Goal: Task Accomplishment & Management: Manage account settings

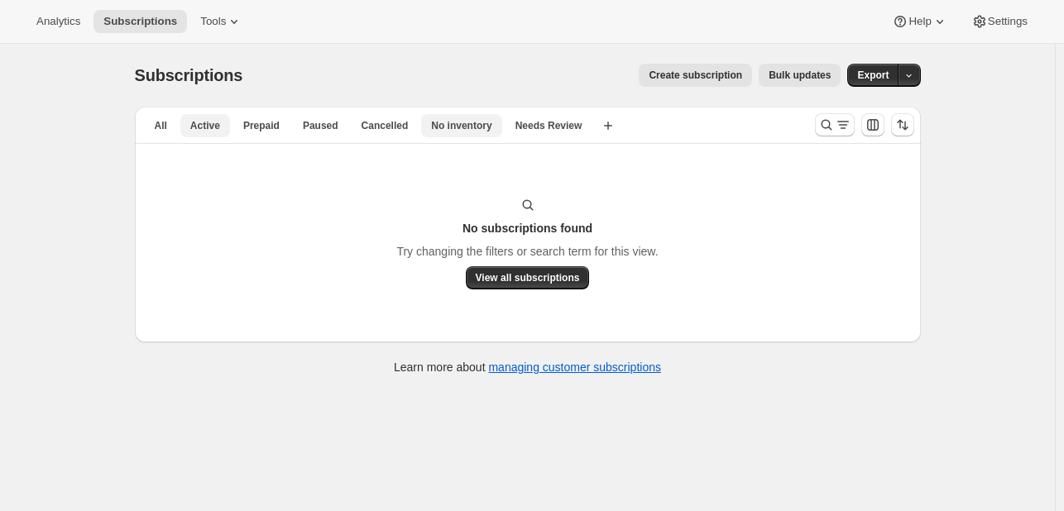
click at [473, 130] on span "No inventory" at bounding box center [461, 125] width 60 height 13
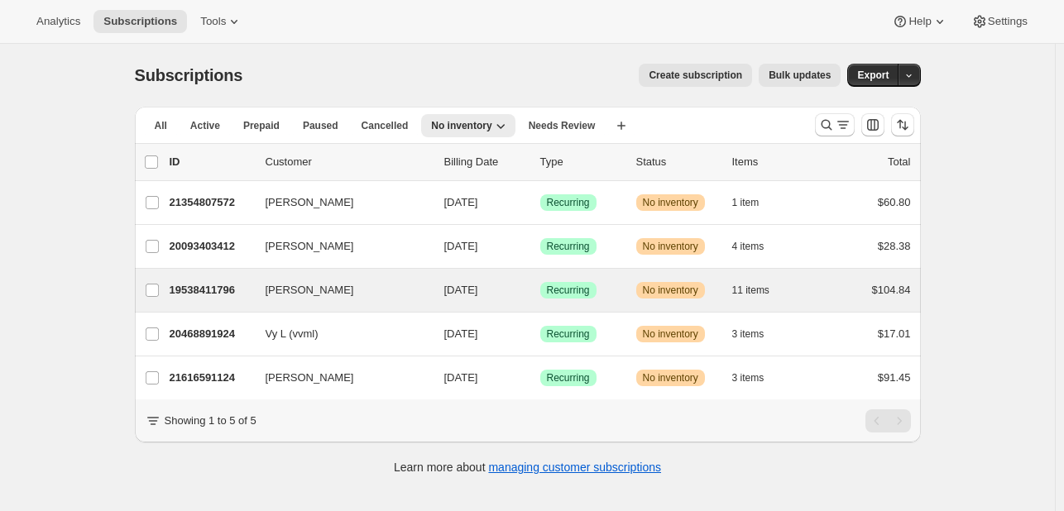
click at [602, 309] on div "[PERSON_NAME] 19538411796 [PERSON_NAME] [DATE] Success Recurring Warning No inv…" at bounding box center [528, 290] width 786 height 43
click at [599, 294] on div "Success Recurring" at bounding box center [581, 290] width 83 height 17
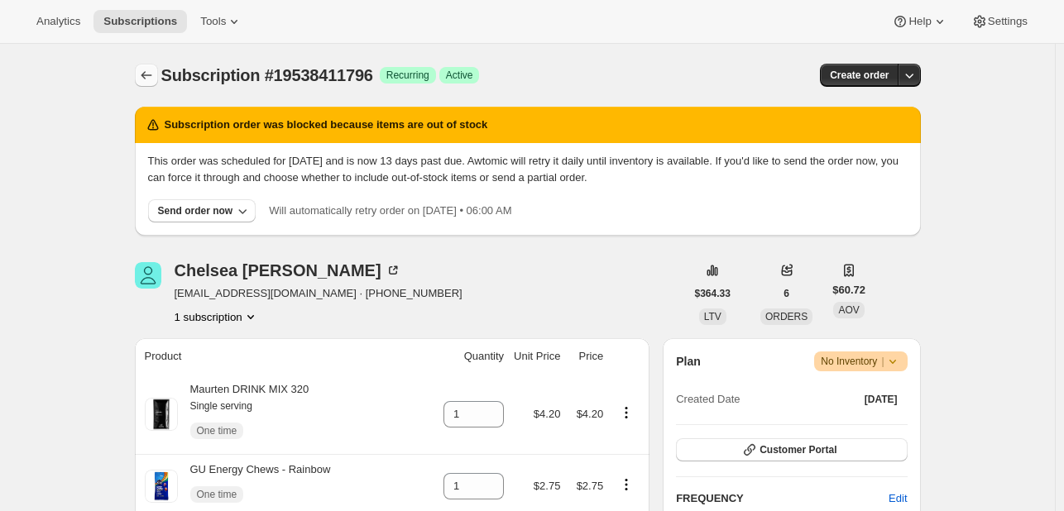
click at [152, 65] on button "Subscriptions" at bounding box center [146, 75] width 23 height 23
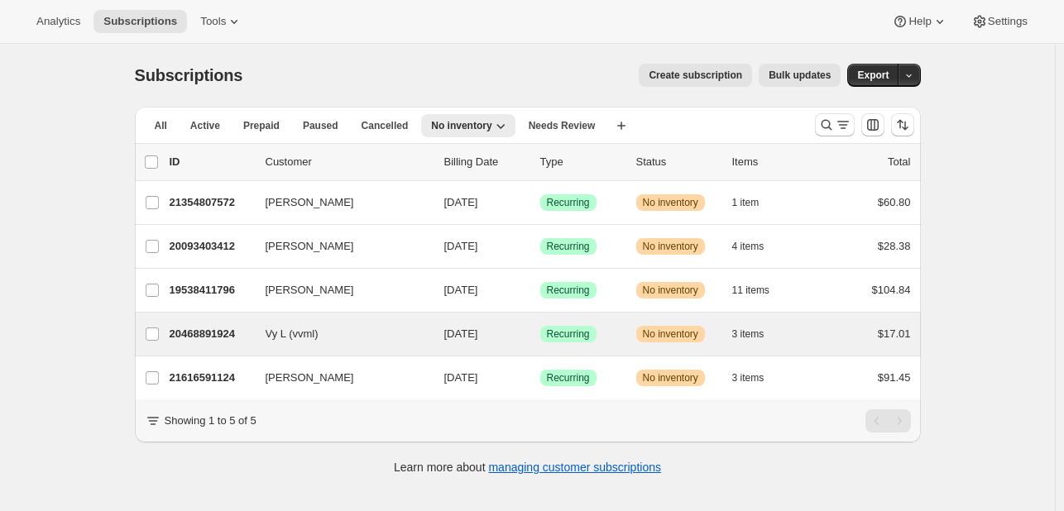
click at [618, 353] on div "Vy L (vvml) 20468891924 Vy L (vvml) [DATE] Success Recurring Warning No invento…" at bounding box center [528, 334] width 786 height 43
click at [629, 326] on div "20468891924 Vy L (vvml) [DATE] Success Recurring Warning No inventory 3 items $…" at bounding box center [540, 334] width 741 height 23
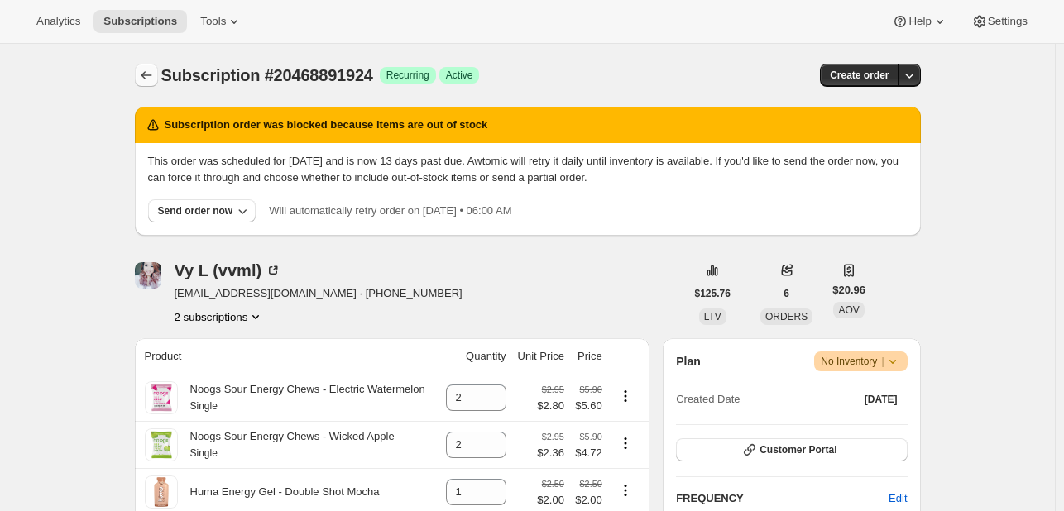
click at [152, 74] on icon "Subscriptions" at bounding box center [146, 75] width 17 height 17
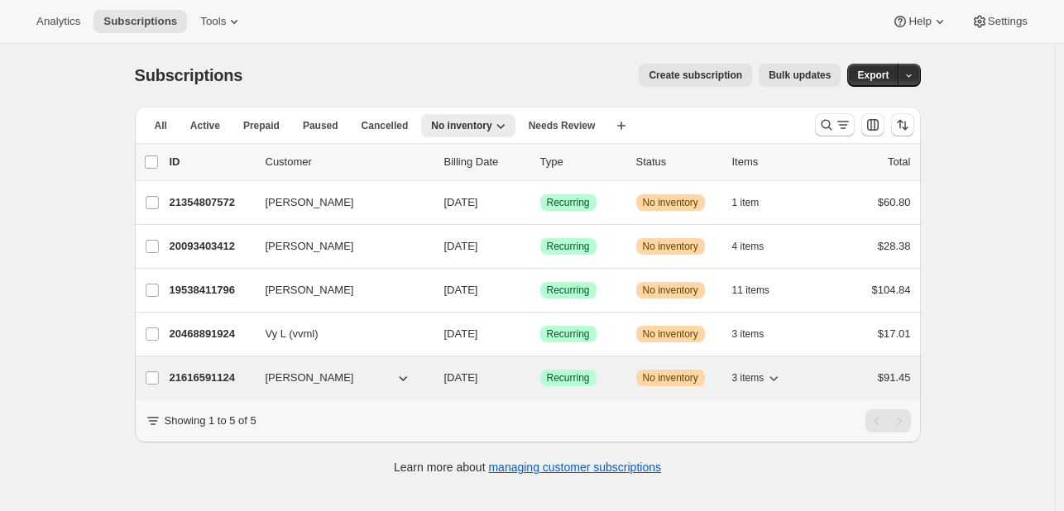
click at [602, 377] on div "Success Recurring" at bounding box center [581, 378] width 83 height 17
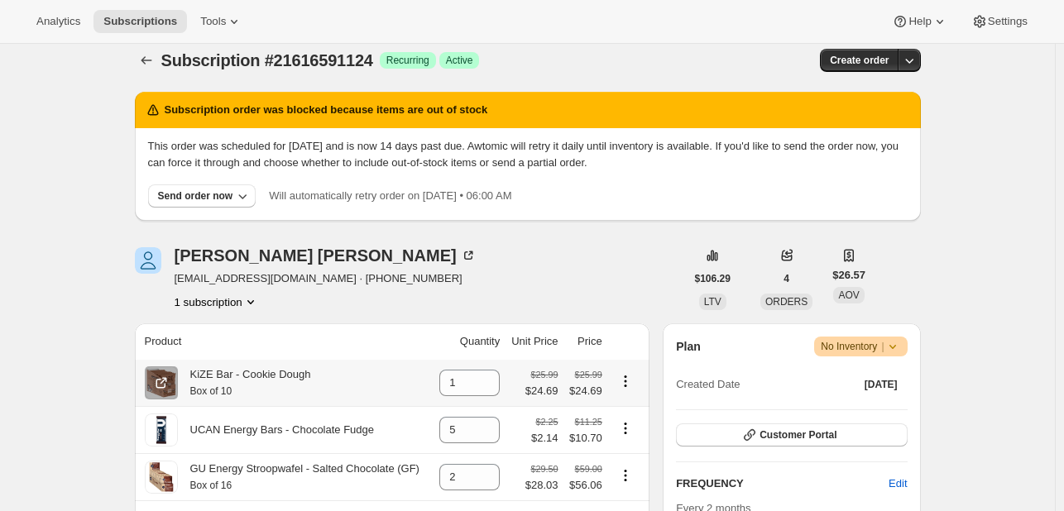
scroll to position [13, 0]
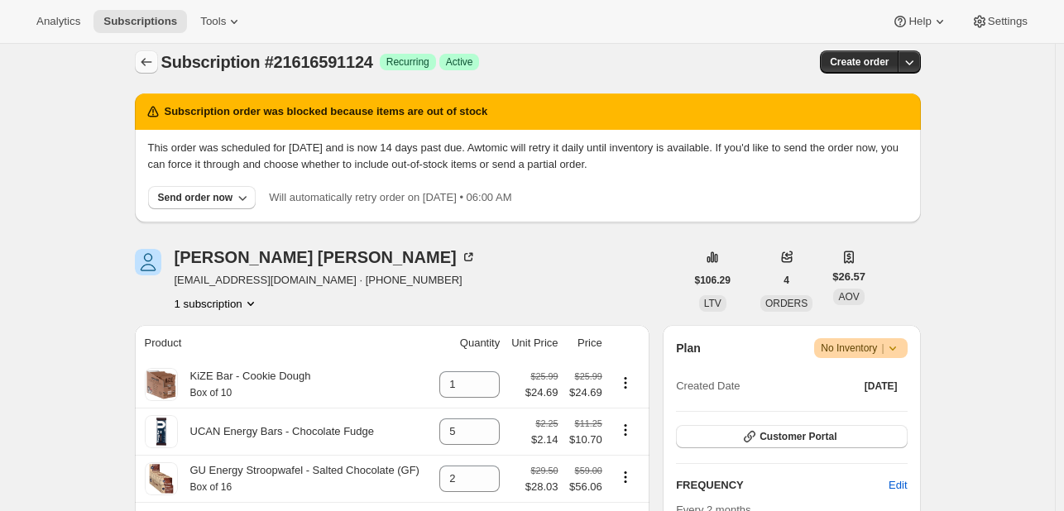
click at [151, 59] on icon "Subscriptions" at bounding box center [146, 62] width 17 height 17
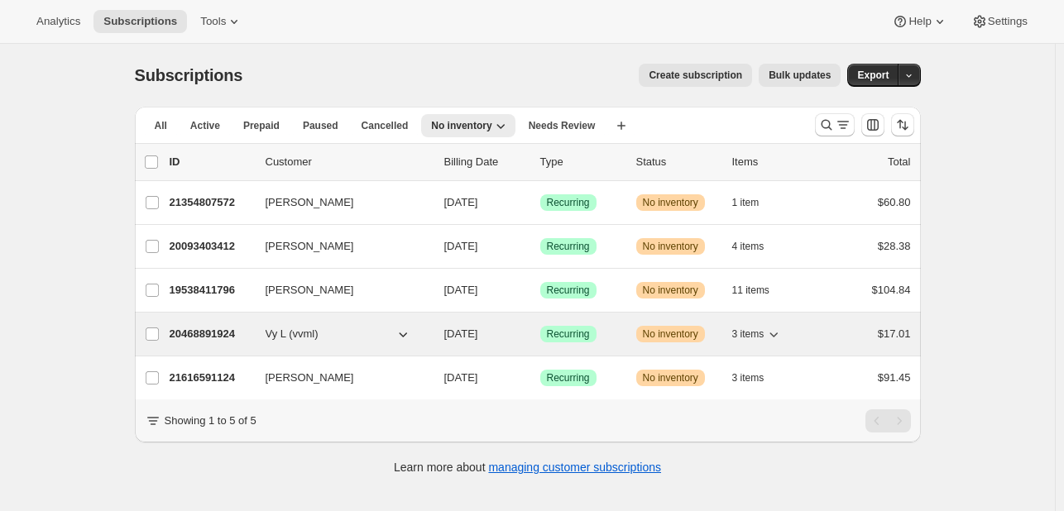
click at [606, 338] on div "Success Recurring" at bounding box center [581, 334] width 83 height 17
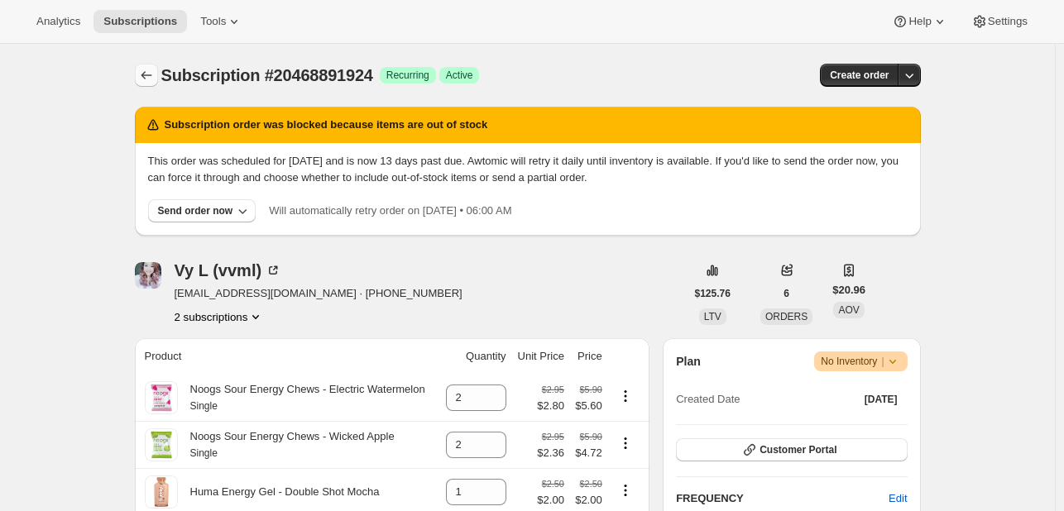
click at [146, 67] on button "Subscriptions" at bounding box center [146, 75] width 23 height 23
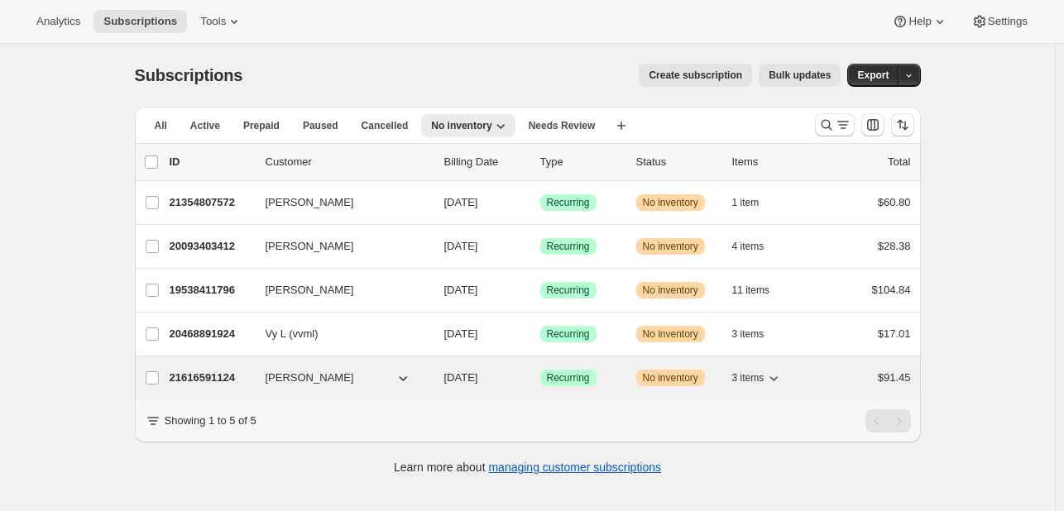
click at [623, 376] on div "Success Recurring" at bounding box center [581, 378] width 83 height 17
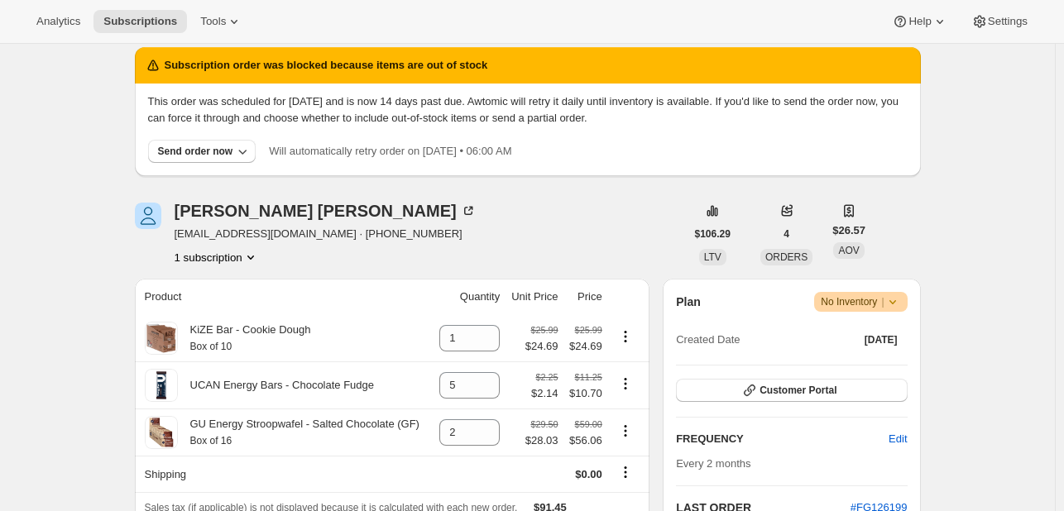
scroll to position [60, 0]
click at [232, 150] on div "Send order now" at bounding box center [195, 151] width 75 height 13
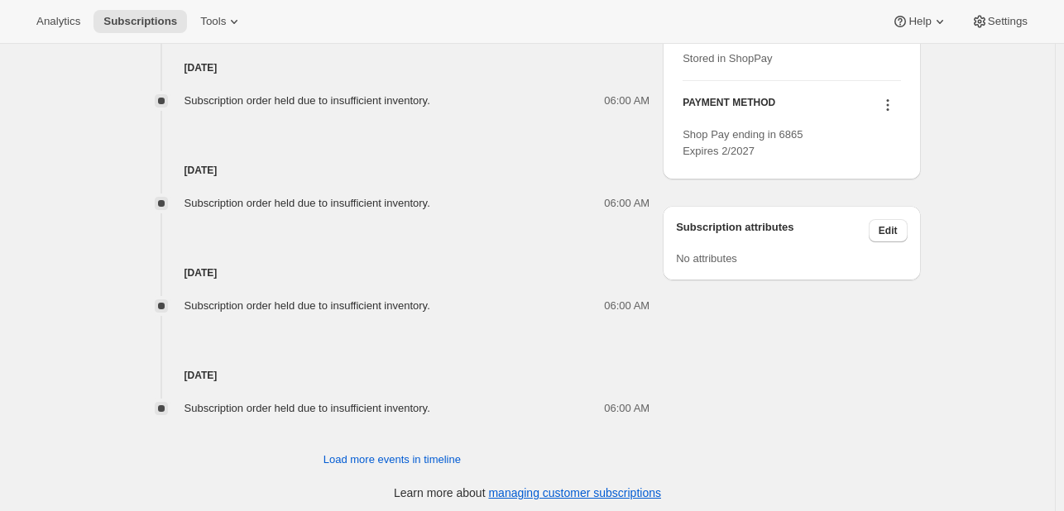
scroll to position [983, 0]
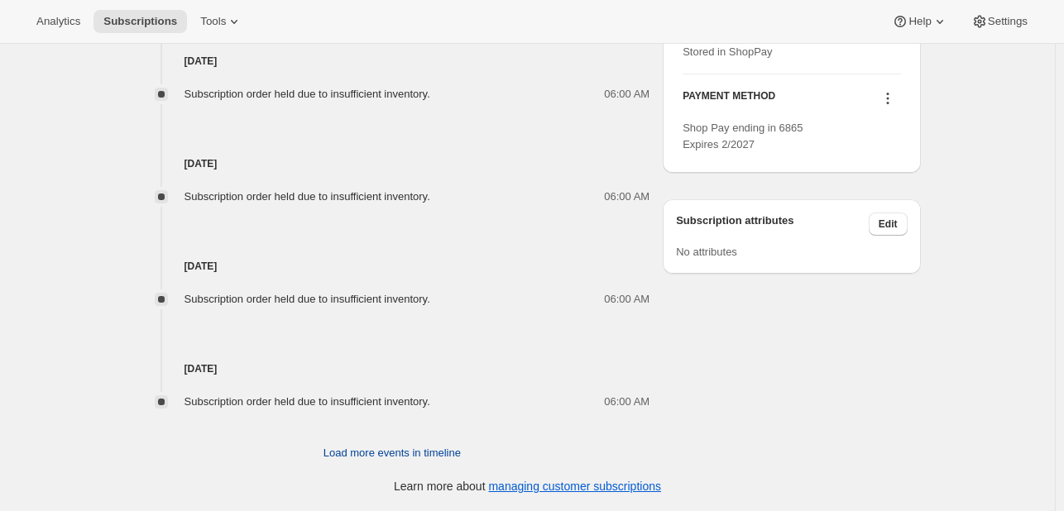
click at [359, 458] on span "Load more events in timeline" at bounding box center [391, 453] width 137 height 17
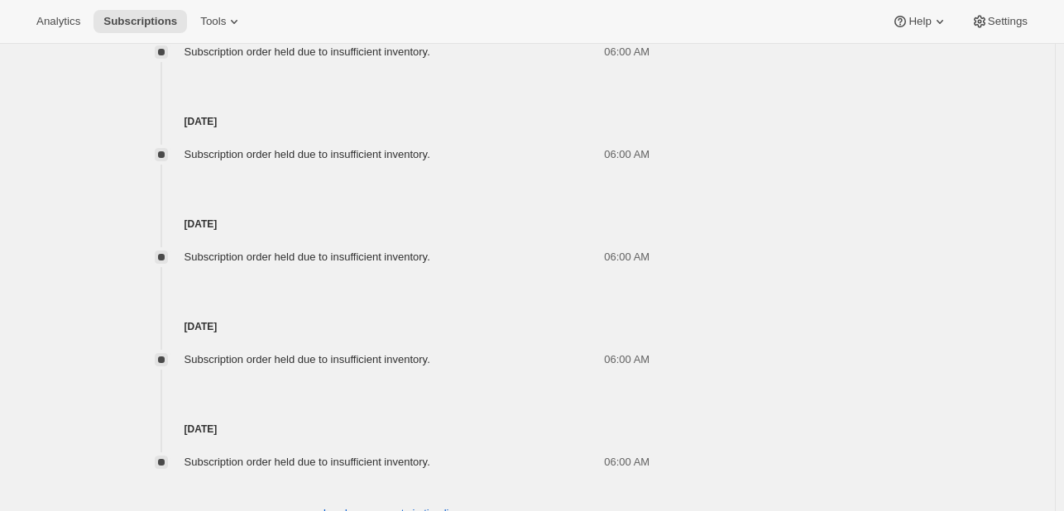
scroll to position [1496, 0]
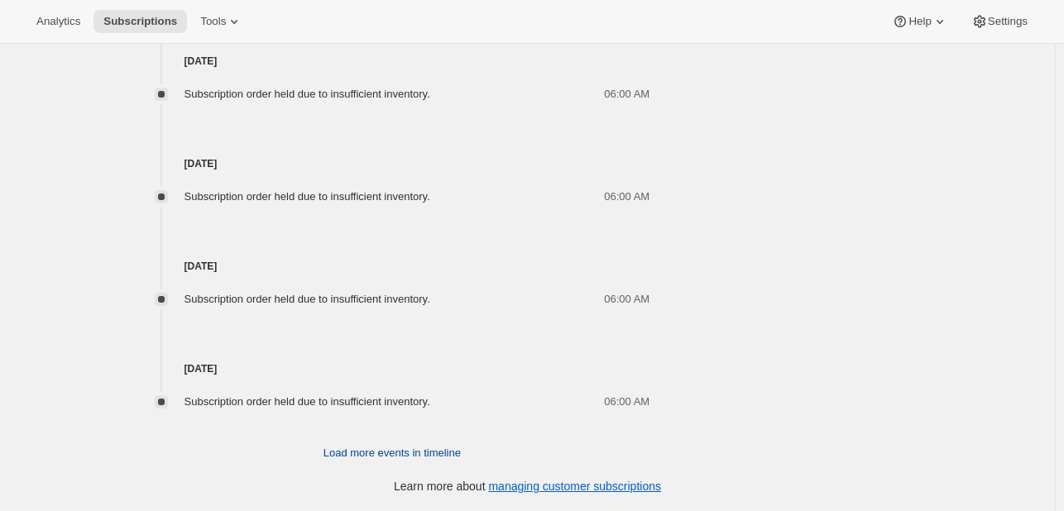
click at [358, 451] on span "Load more events in timeline" at bounding box center [391, 453] width 137 height 17
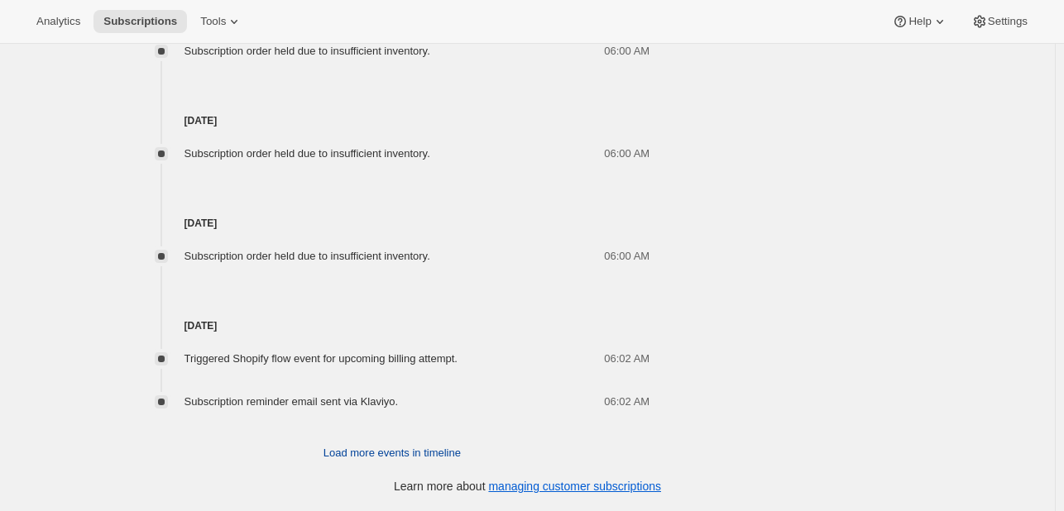
scroll to position [2051, 0]
click at [361, 447] on span "Load more events in timeline" at bounding box center [391, 454] width 137 height 17
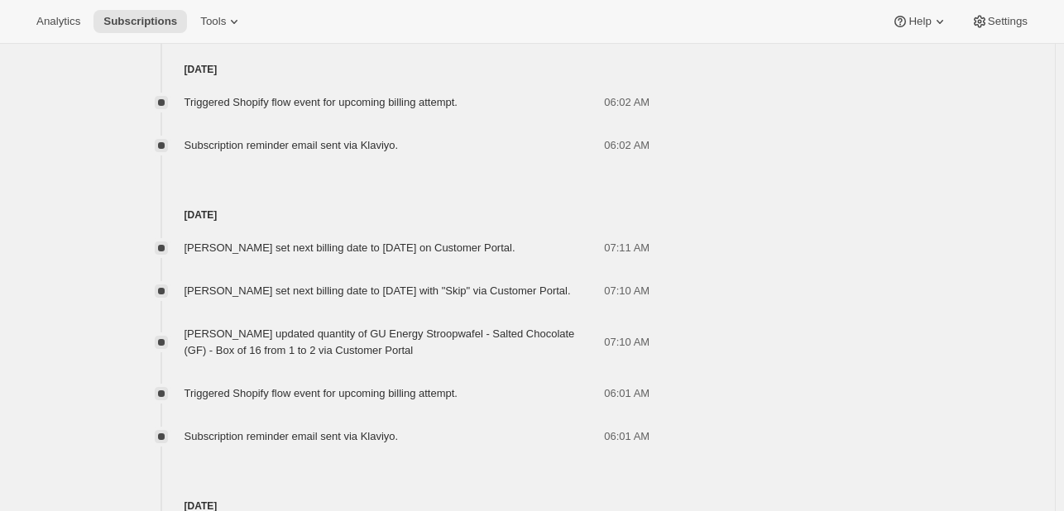
scroll to position [2330, 0]
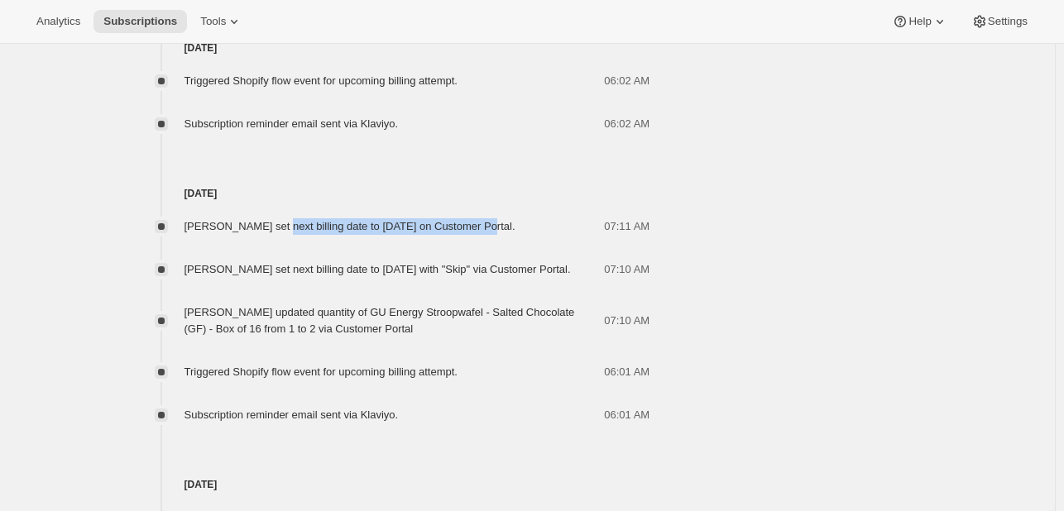
drag, startPoint x: 469, startPoint y: 231, endPoint x: 268, endPoint y: 225, distance: 201.1
click at [268, 225] on span "[PERSON_NAME] set next billing date to [DATE] on Customer Portal." at bounding box center [349, 226] width 331 height 12
drag, startPoint x: 268, startPoint y: 225, endPoint x: 420, endPoint y: 259, distance: 156.0
click at [420, 259] on div "[PERSON_NAME] set next billing date to [DATE] on Customer Portal. 07:11 AM [PER…" at bounding box center [392, 313] width 515 height 222
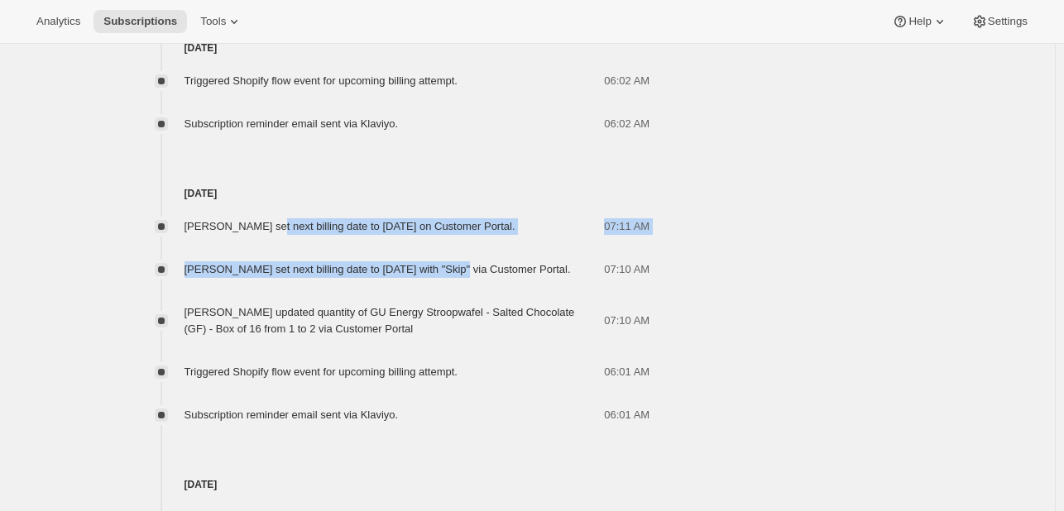
click at [442, 232] on span "[PERSON_NAME] set next billing date to [DATE] on Customer Portal." at bounding box center [349, 226] width 331 height 12
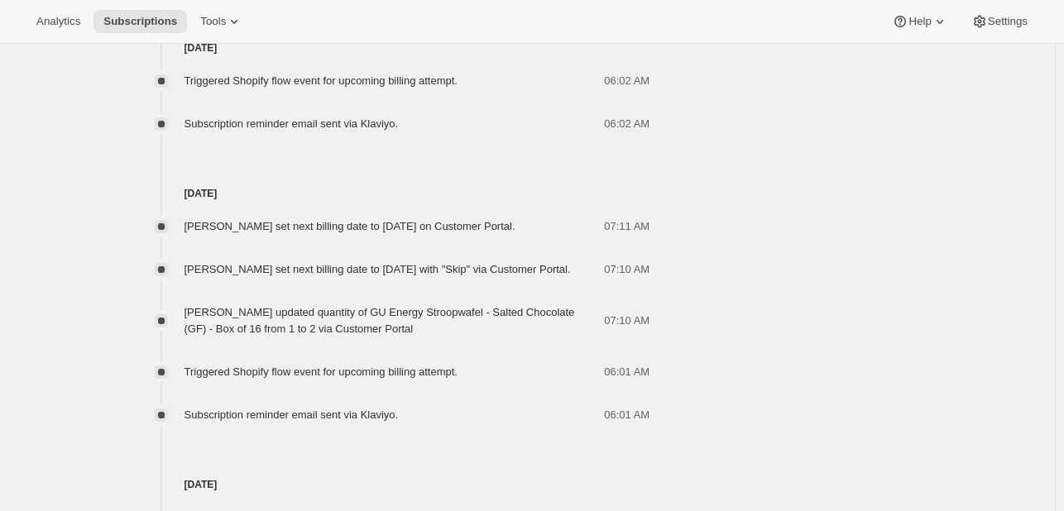
click at [442, 232] on span "[PERSON_NAME] set next billing date to [DATE] on Customer Portal." at bounding box center [349, 226] width 331 height 12
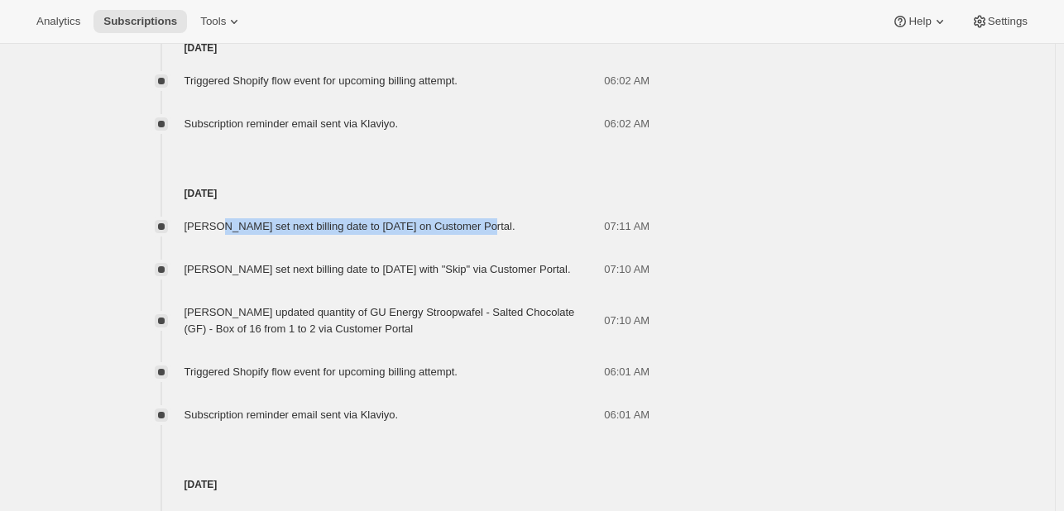
drag, startPoint x: 442, startPoint y: 232, endPoint x: 240, endPoint y: 229, distance: 201.9
click at [240, 229] on span "[PERSON_NAME] set next billing date to [DATE] on Customer Portal." at bounding box center [349, 226] width 331 height 12
drag, startPoint x: 240, startPoint y: 229, endPoint x: 462, endPoint y: 239, distance: 222.8
click at [462, 235] on div "[PERSON_NAME] set next billing date to [DATE] on Customer Portal." at bounding box center [354, 226] width 341 height 17
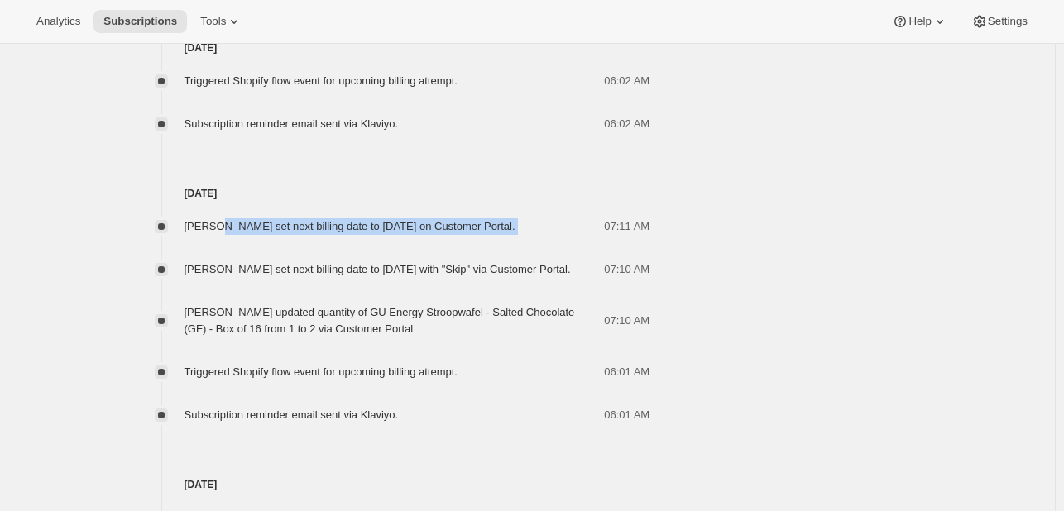
click at [462, 235] on div "[PERSON_NAME] set next billing date to [DATE] on Customer Portal." at bounding box center [354, 226] width 341 height 17
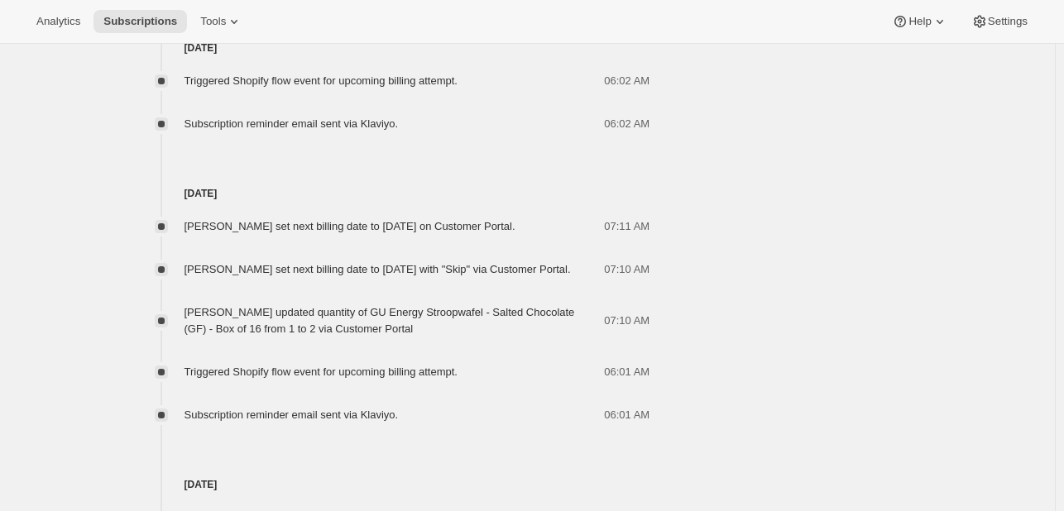
click at [462, 235] on div "[PERSON_NAME] set next billing date to [DATE] on Customer Portal." at bounding box center [354, 226] width 341 height 17
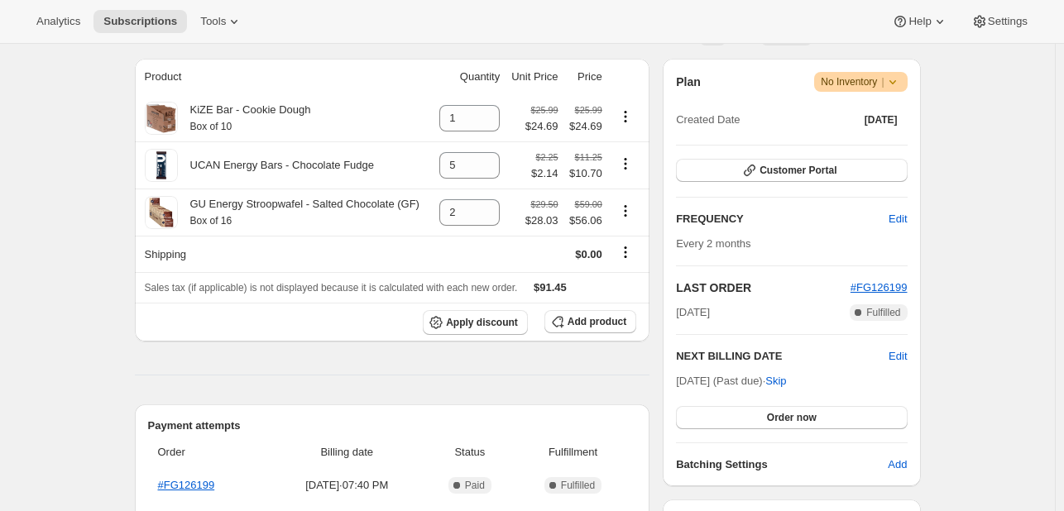
scroll to position [377, 0]
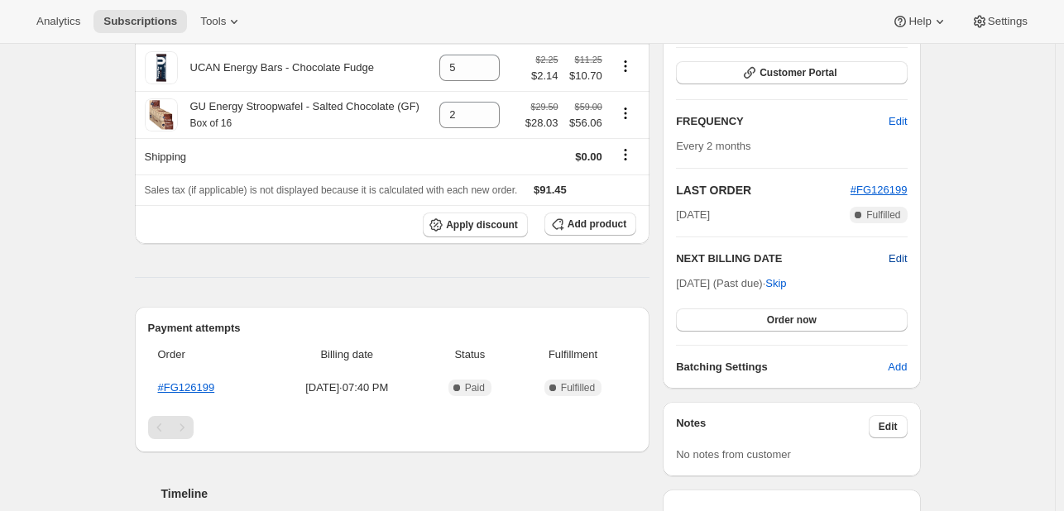
click at [907, 261] on span "Edit" at bounding box center [898, 259] width 18 height 17
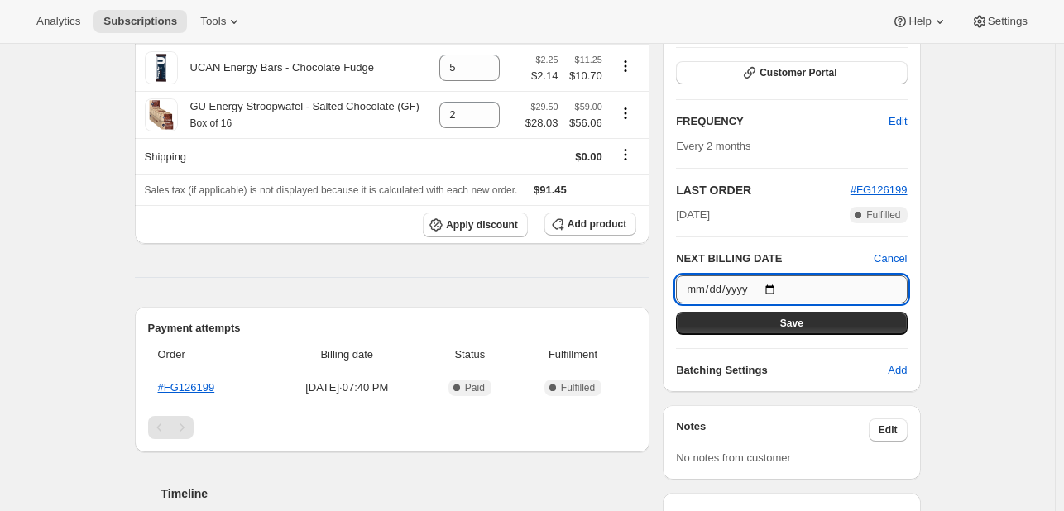
click at [822, 297] on input "[DATE]" at bounding box center [791, 289] width 231 height 28
click at [745, 279] on input "[DATE]" at bounding box center [791, 289] width 231 height 28
click at [781, 287] on input "[DATE]" at bounding box center [791, 289] width 231 height 28
type input "[DATE]"
click at [807, 327] on button "Save" at bounding box center [791, 323] width 231 height 23
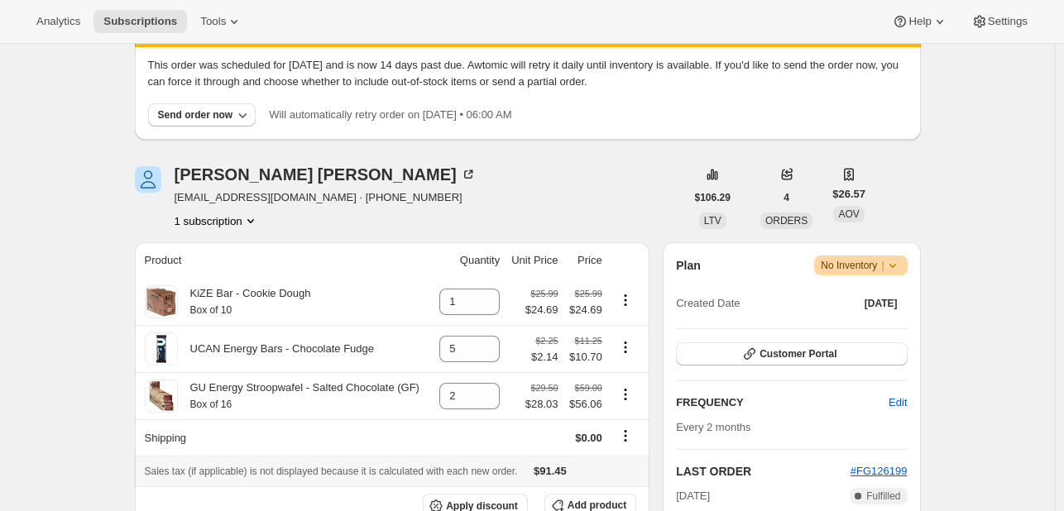
scroll to position [104, 0]
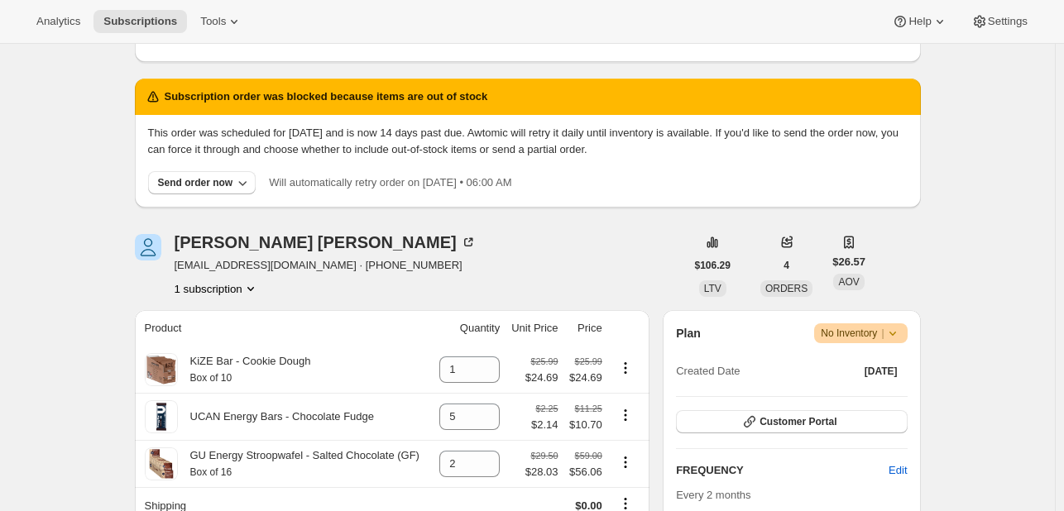
click at [900, 328] on icon at bounding box center [892, 333] width 17 height 17
click at [108, 30] on button "Subscriptions" at bounding box center [139, 21] width 93 height 23
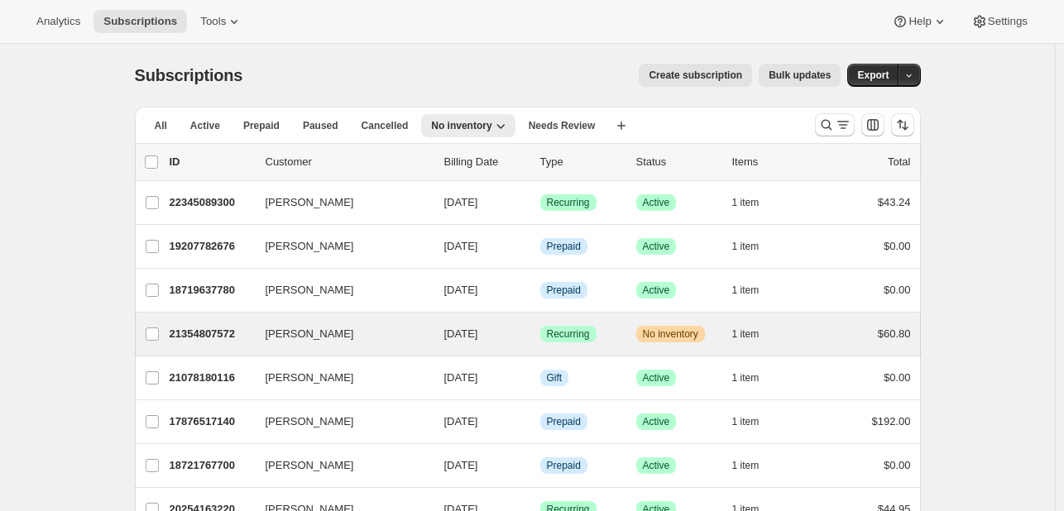
click at [592, 348] on div "[PERSON_NAME] 21354807572 [PERSON_NAME] [DATE] Success Recurring Warning No inv…" at bounding box center [528, 334] width 786 height 43
click at [578, 323] on div "21354807572 [PERSON_NAME] [DATE] Success Recurring Warning No inventory 1 item …" at bounding box center [540, 334] width 741 height 23
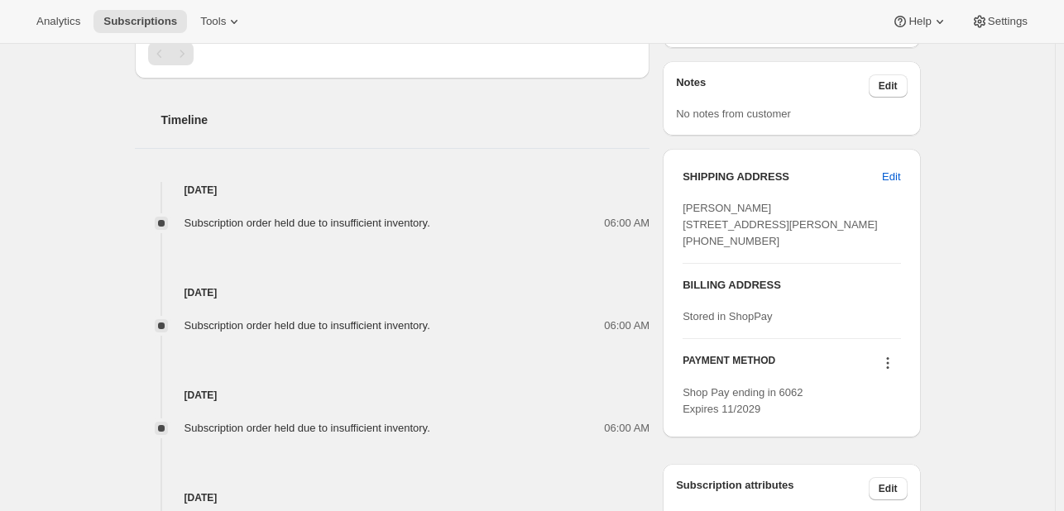
scroll to position [719, 0]
drag, startPoint x: 441, startPoint y: 234, endPoint x: 260, endPoint y: 225, distance: 181.4
click at [260, 225] on div "[DATE] Subscription order held due to insufficient inventory. 06:00 AM [DATE] S…" at bounding box center [392, 411] width 515 height 460
click at [260, 225] on span "Subscription order held due to insufficient inventory." at bounding box center [307, 222] width 246 height 12
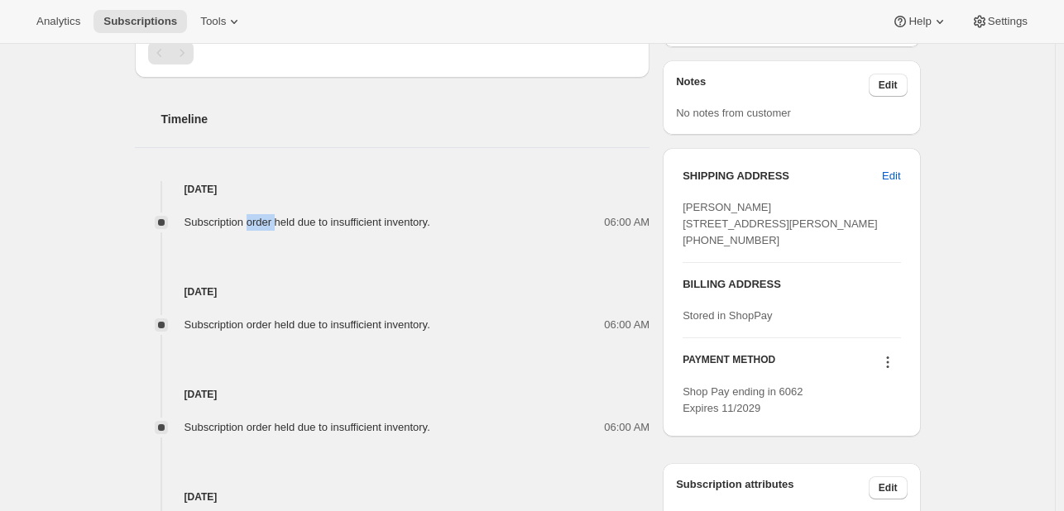
click at [260, 225] on span "Subscription order held due to insufficient inventory." at bounding box center [307, 222] width 246 height 12
click at [376, 222] on span "Subscription order held due to insufficient inventory." at bounding box center [307, 222] width 246 height 12
click at [477, 232] on div "[DATE] Subscription order held due to insufficient inventory. 06:00 AM" at bounding box center [392, 282] width 515 height 103
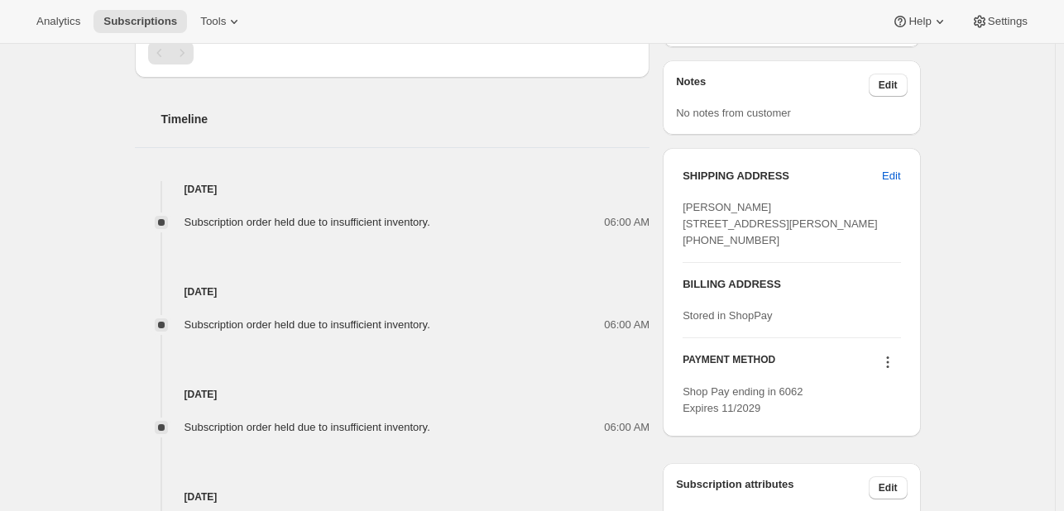
click at [555, 226] on div "06:00 AM" at bounding box center [544, 222] width 209 height 17
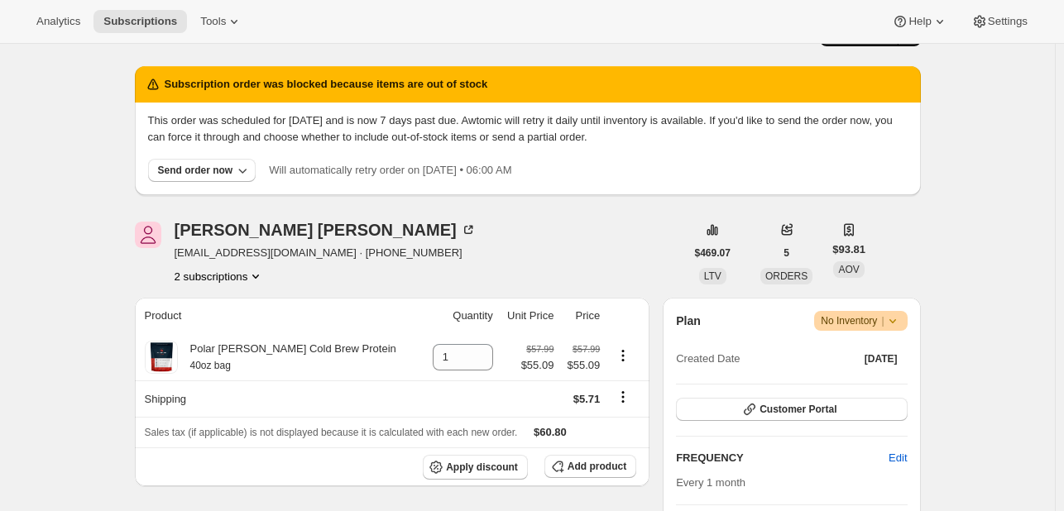
scroll to position [40, 0]
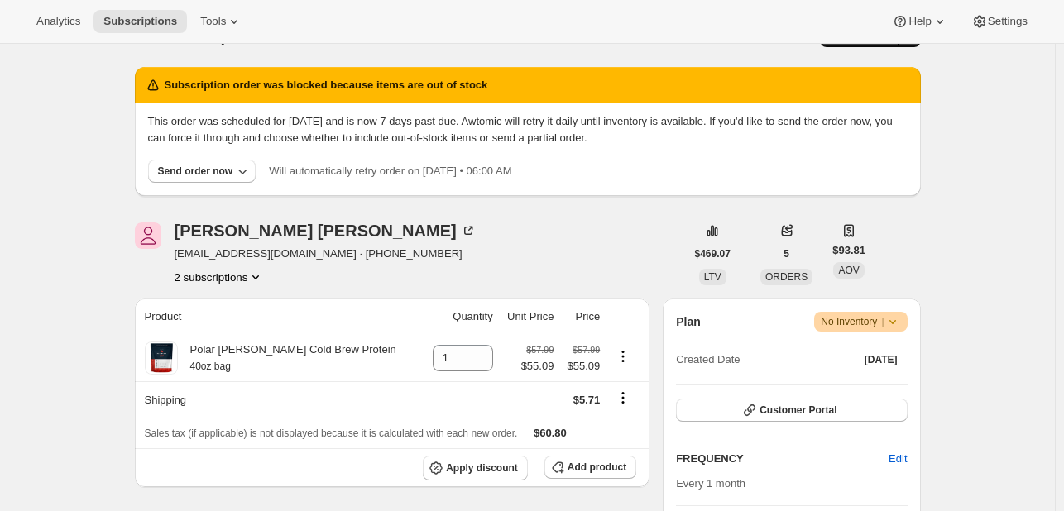
click at [228, 277] on button "2 subscriptions" at bounding box center [220, 277] width 90 height 17
click at [277, 304] on span "20503232788" at bounding box center [223, 307] width 115 height 17
